Goal: Book appointment/travel/reservation

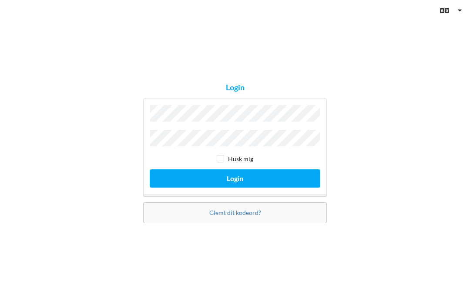
click at [244, 187] on button "Login" at bounding box center [235, 179] width 170 height 18
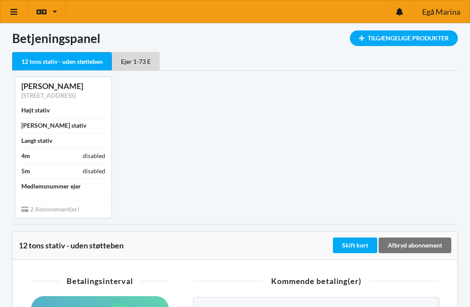
click at [12, 12] on icon at bounding box center [14, 12] width 9 height 8
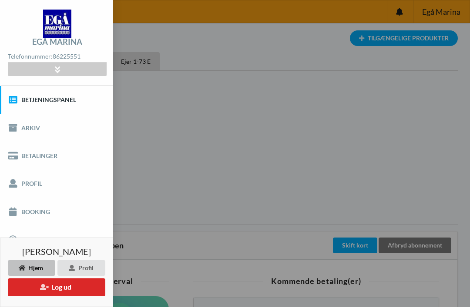
click at [26, 208] on link "Booking" at bounding box center [56, 212] width 113 height 28
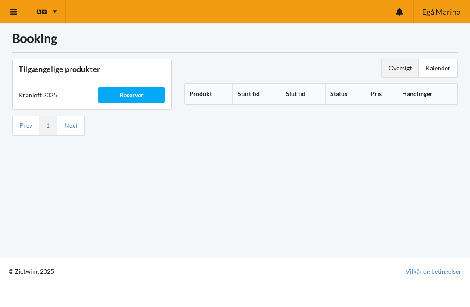
click at [135, 95] on div "Reserver" at bounding box center [131, 95] width 67 height 16
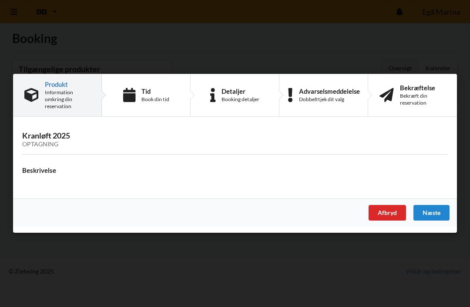
click at [148, 83] on div "Tid Book din tid" at bounding box center [146, 95] width 89 height 42
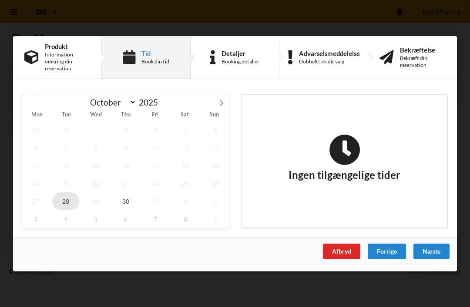
click at [74, 203] on span "28" at bounding box center [65, 201] width 27 height 18
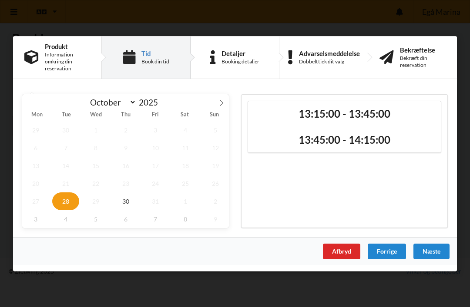
click at [347, 111] on h2 "13:15:00 - 13:45:00" at bounding box center [344, 113] width 180 height 13
click at [433, 247] on div "Næste" at bounding box center [431, 251] width 36 height 16
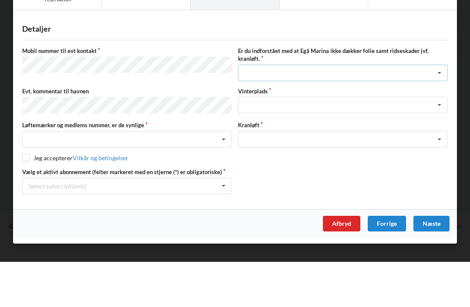
click at [443, 110] on icon at bounding box center [439, 118] width 13 height 16
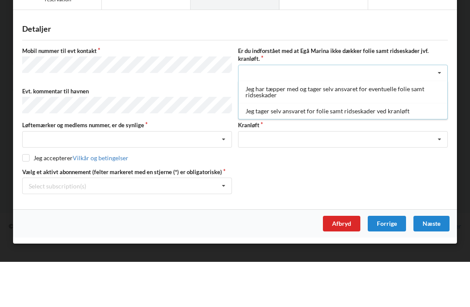
scroll to position [12, 0]
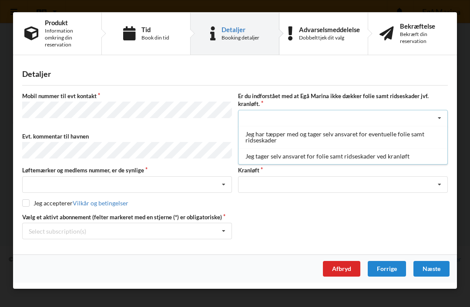
click at [373, 162] on div "Jeg tager selv ansvaret for folie samt ridseskader ved kranløft" at bounding box center [342, 156] width 209 height 16
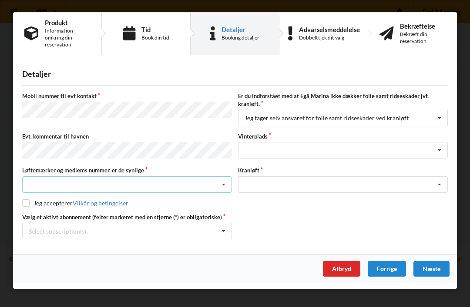
click at [225, 187] on icon at bounding box center [223, 185] width 13 height 16
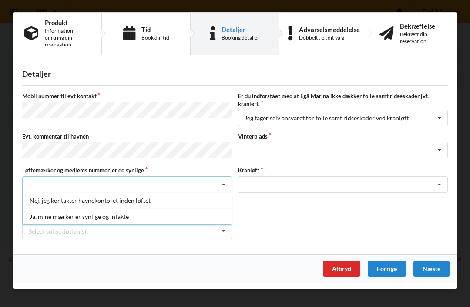
click at [76, 219] on div "Ja, mine mærker er synlige og intakte" at bounding box center [127, 217] width 209 height 16
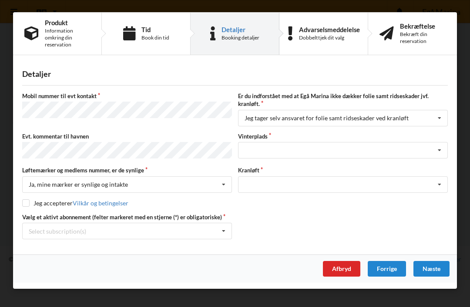
click at [29, 203] on input "checkbox" at bounding box center [25, 203] width 7 height 7
checkbox input "true"
click at [444, 149] on icon at bounding box center [439, 151] width 13 height 16
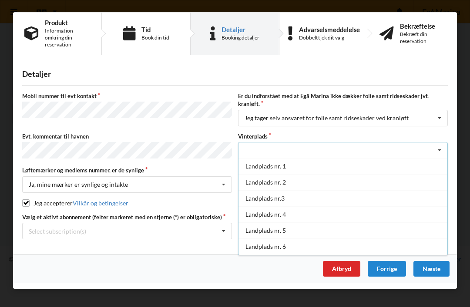
click at [287, 292] on div "Handelsbetingelser Ved at benytte dig af Virksomhedens juridiske navn services …" at bounding box center [235, 153] width 470 height 307
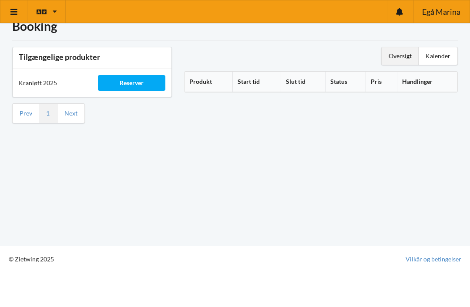
scroll to position [5, 0]
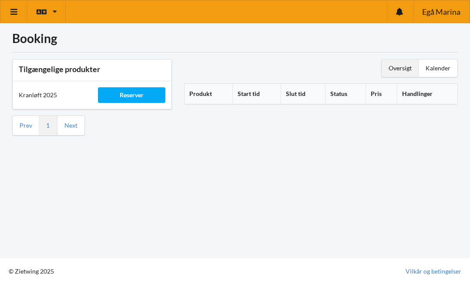
click at [139, 91] on div "Reserver" at bounding box center [131, 95] width 67 height 16
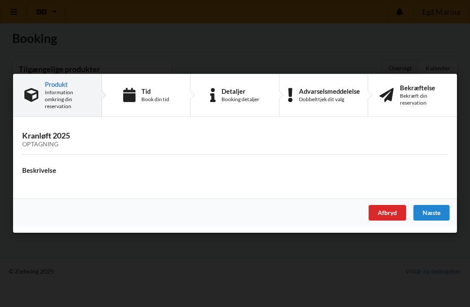
click at [135, 176] on div "Kranløft 2025 Optagning Beskrivelse" at bounding box center [234, 161] width 443 height 76
click at [433, 219] on div "Næste" at bounding box center [431, 214] width 36 height 16
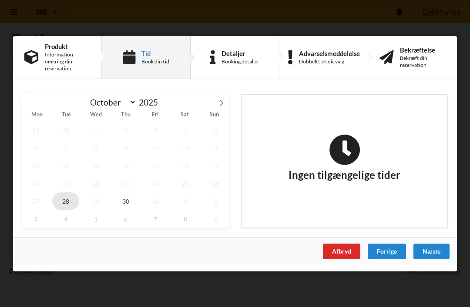
click at [69, 201] on span "28" at bounding box center [65, 201] width 27 height 18
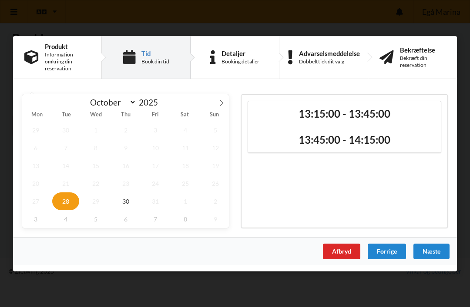
click at [380, 112] on h2 "13:15:00 - 13:45:00" at bounding box center [344, 113] width 180 height 13
click at [441, 250] on div "Næste" at bounding box center [431, 251] width 36 height 16
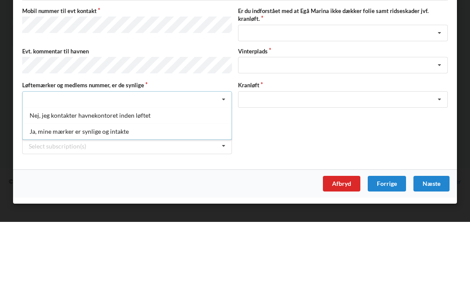
click at [120, 209] on div "Ja, mine mærker er synlige og intakte" at bounding box center [127, 217] width 209 height 16
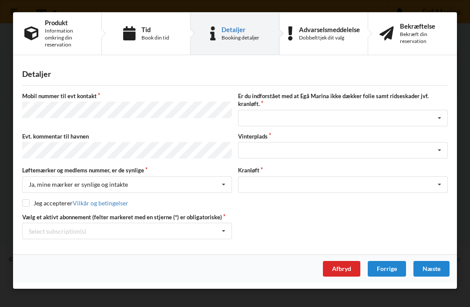
click at [27, 200] on input "checkbox" at bounding box center [25, 203] width 7 height 7
checkbox input "true"
click at [229, 228] on icon at bounding box center [223, 231] width 13 height 16
click at [254, 265] on div "Afbryd Forrige [GEOGRAPHIC_DATA]" at bounding box center [234, 269] width 443 height 28
click at [443, 120] on icon at bounding box center [439, 118] width 13 height 16
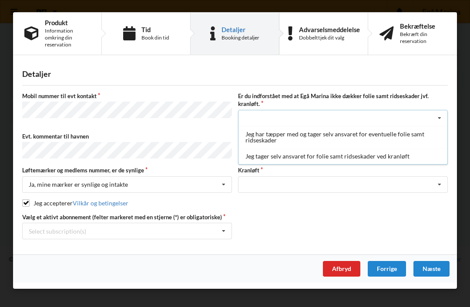
click at [340, 156] on div "Jeg tager selv ansvaret for folie samt ridseskader ved kranløft" at bounding box center [342, 156] width 209 height 16
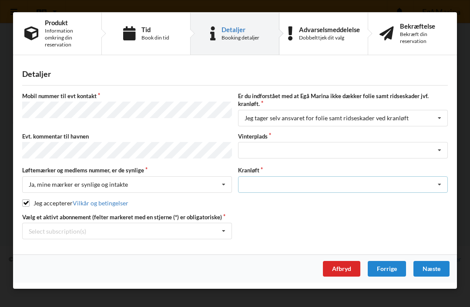
click at [444, 182] on icon at bounding box center [439, 185] width 13 height 16
click at [260, 205] on div "Optagning" at bounding box center [342, 201] width 209 height 16
click at [435, 268] on div "Næste" at bounding box center [431, 269] width 36 height 16
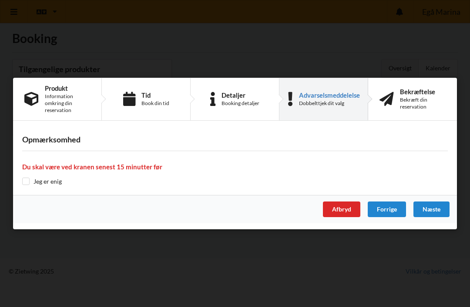
scroll to position [5, 0]
click at [28, 178] on input "checkbox" at bounding box center [25, 181] width 7 height 7
checkbox input "true"
click at [436, 213] on div "Næste" at bounding box center [431, 210] width 36 height 16
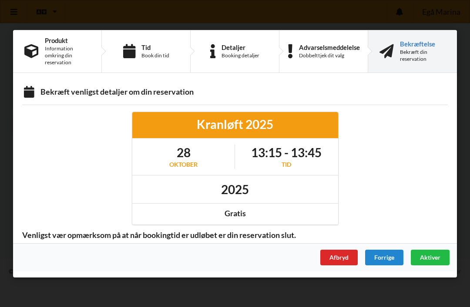
click at [435, 259] on span "Aktiver" at bounding box center [430, 256] width 20 height 7
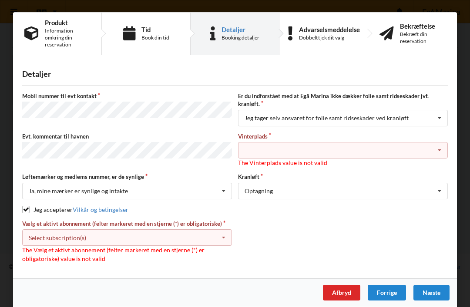
click at [227, 241] on icon at bounding box center [223, 238] width 13 height 16
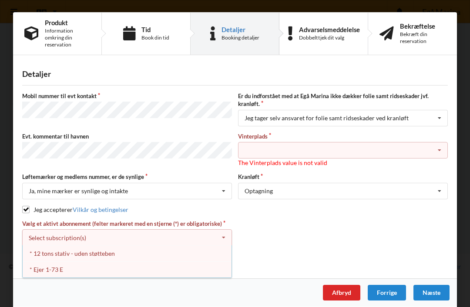
click at [54, 269] on div "* Ejer 1-73 E" at bounding box center [127, 270] width 209 height 16
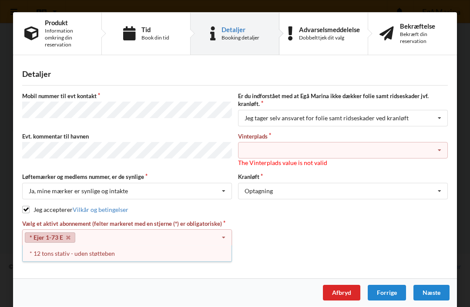
click at [261, 235] on div "Vælg et aktivt abonnement (felter markeret med en stjerne (*) er obligatoriske)…" at bounding box center [234, 241] width 431 height 43
click at [97, 256] on div "* 12 tons stativ - uden støtteben" at bounding box center [127, 254] width 209 height 16
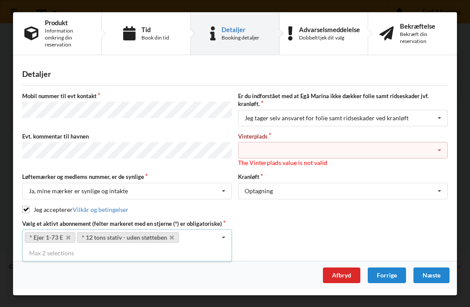
click at [313, 237] on div "Vælg et aktivt abonnement (felter markeret med en stjerne (*) er obligatoriske)…" at bounding box center [234, 233] width 431 height 26
click at [442, 153] on icon at bounding box center [439, 151] width 13 height 16
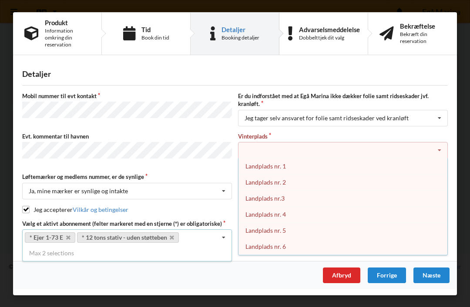
scroll to position [0, 0]
click at [270, 173] on div "Landplads nr. 1" at bounding box center [342, 166] width 209 height 16
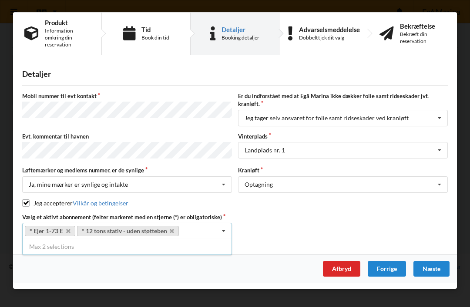
click at [436, 265] on div "Næste" at bounding box center [431, 269] width 36 height 16
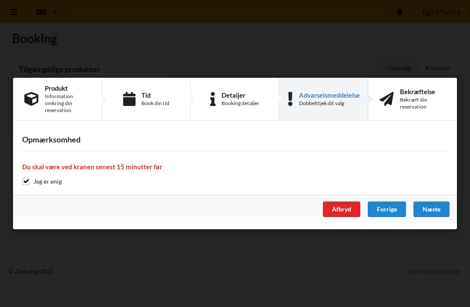
click at [437, 210] on div "Næste" at bounding box center [431, 210] width 36 height 16
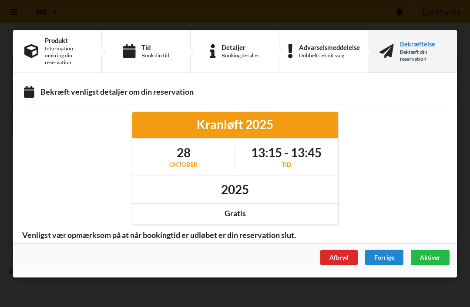
click at [434, 259] on span "Aktiver" at bounding box center [430, 256] width 20 height 7
